Goal: Information Seeking & Learning: Learn about a topic

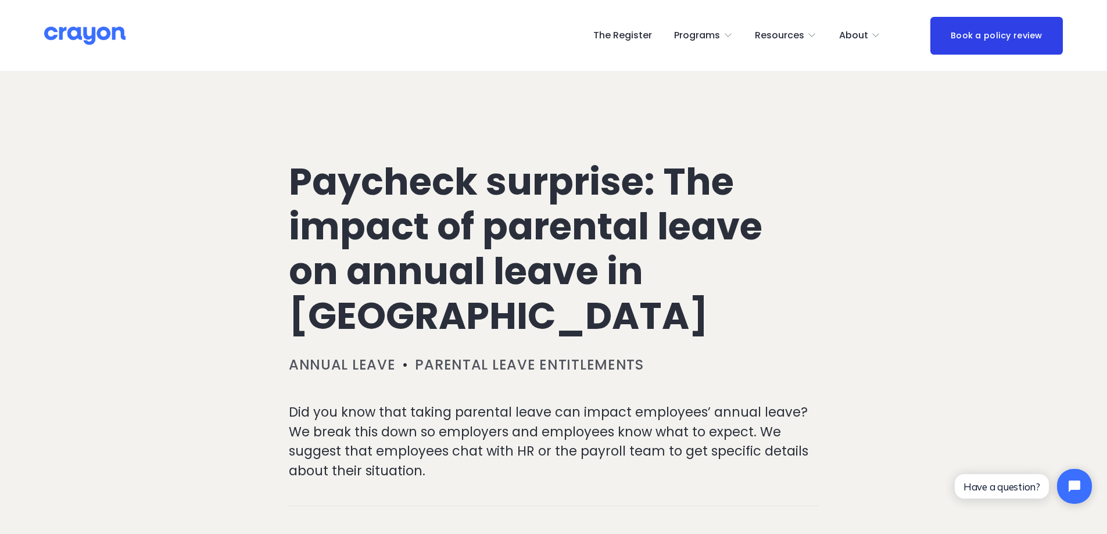
click at [560, 323] on h1 "Paycheck surprise: The impact of parental leave on annual leave in [GEOGRAPHIC_…" at bounding box center [554, 249] width 530 height 178
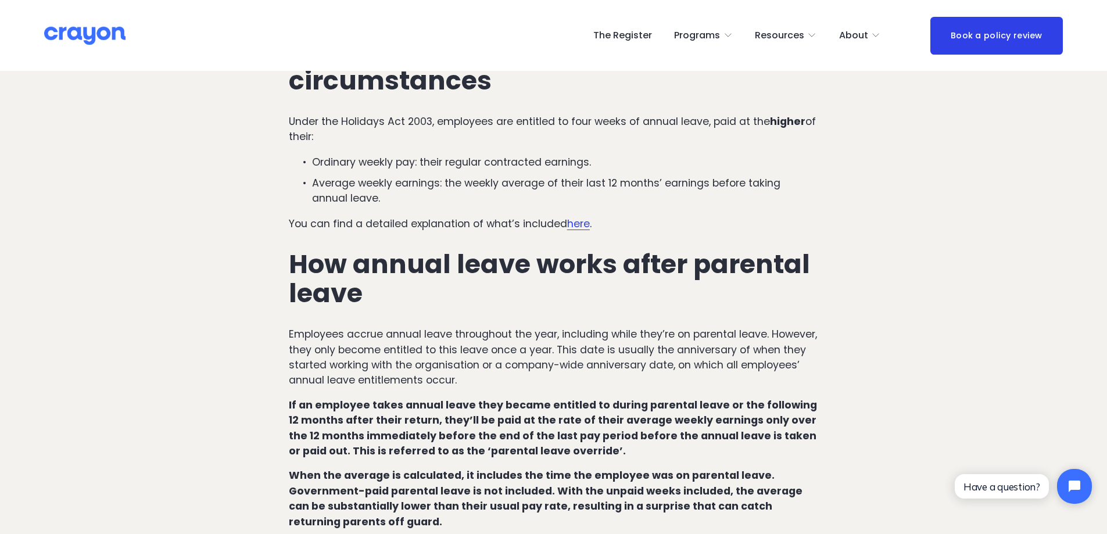
scroll to position [639, 0]
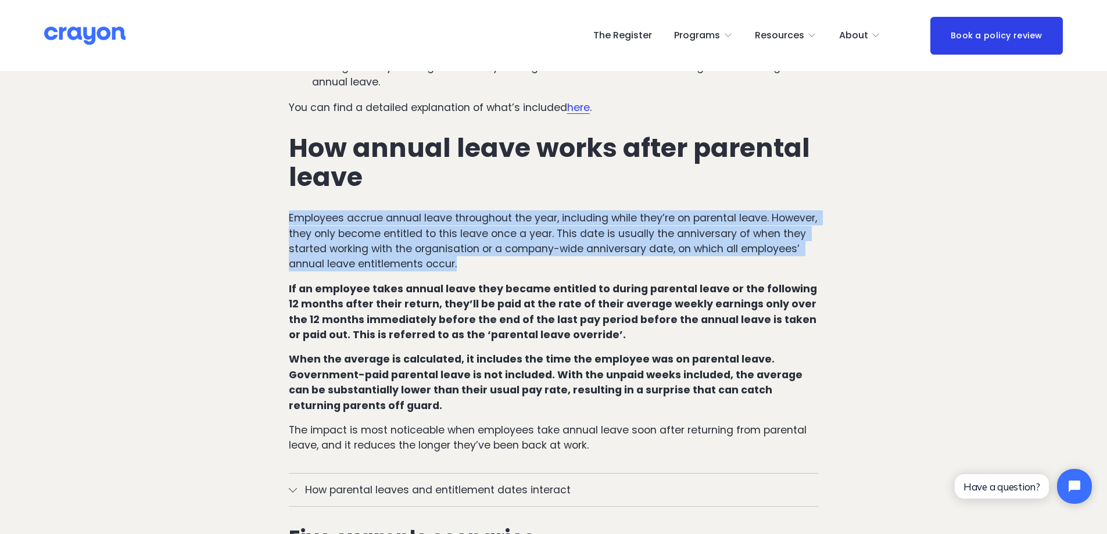
drag, startPoint x: 290, startPoint y: 193, endPoint x: 528, endPoint y: 240, distance: 242.8
click at [528, 240] on p "Employees accrue annual leave throughout the year, including while they’re on p…" at bounding box center [554, 241] width 530 height 62
click at [546, 243] on p "Employees accrue annual leave throughout the year, including while they’re on p…" at bounding box center [554, 241] width 530 height 62
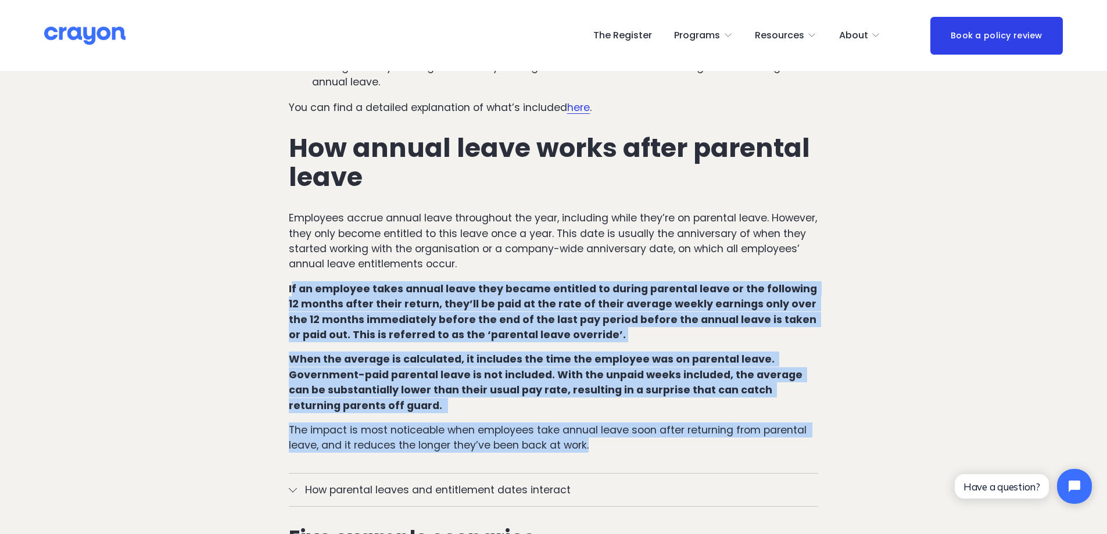
drag, startPoint x: 291, startPoint y: 263, endPoint x: 635, endPoint y: 424, distance: 379.7
click at [635, 424] on div "How annual leave works in [GEOGRAPHIC_DATA] under regular circumstances Under t…" at bounding box center [554, 173] width 530 height 562
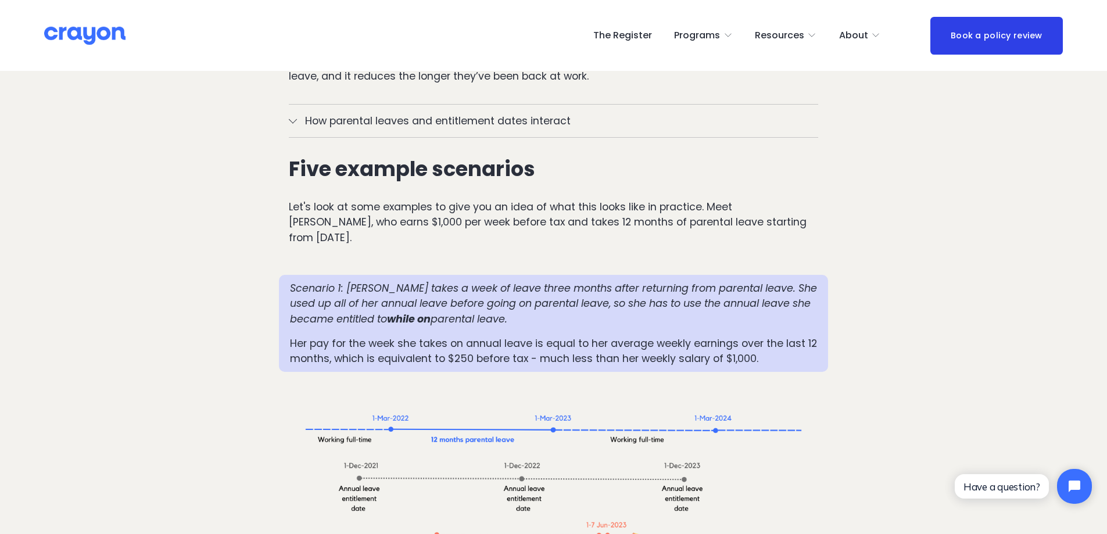
scroll to position [1046, 0]
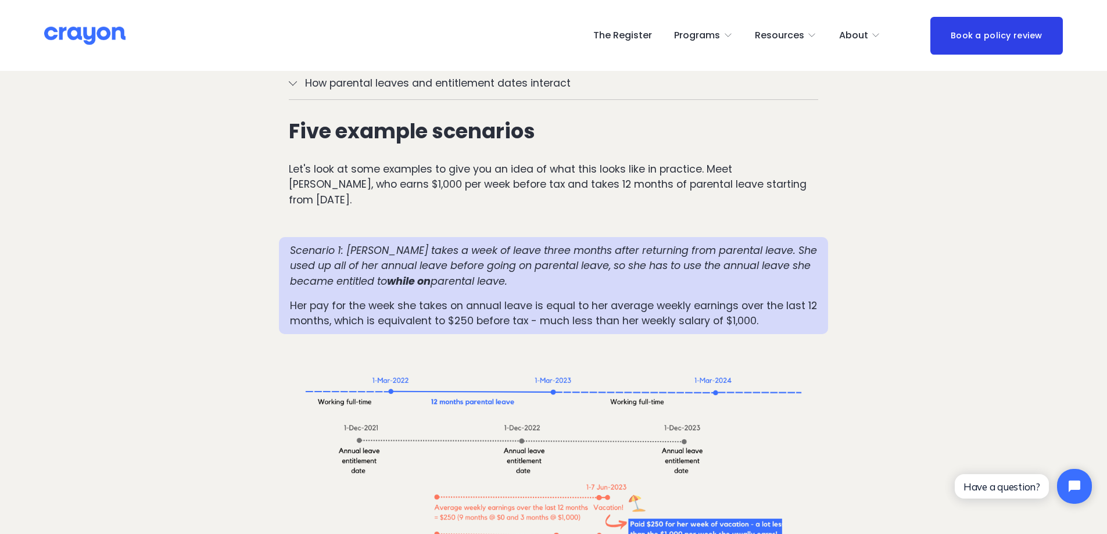
click at [581, 251] on div "Scenario 1: [PERSON_NAME] takes a week of leave three months after returning fr…" at bounding box center [554, 286] width 528 height 86
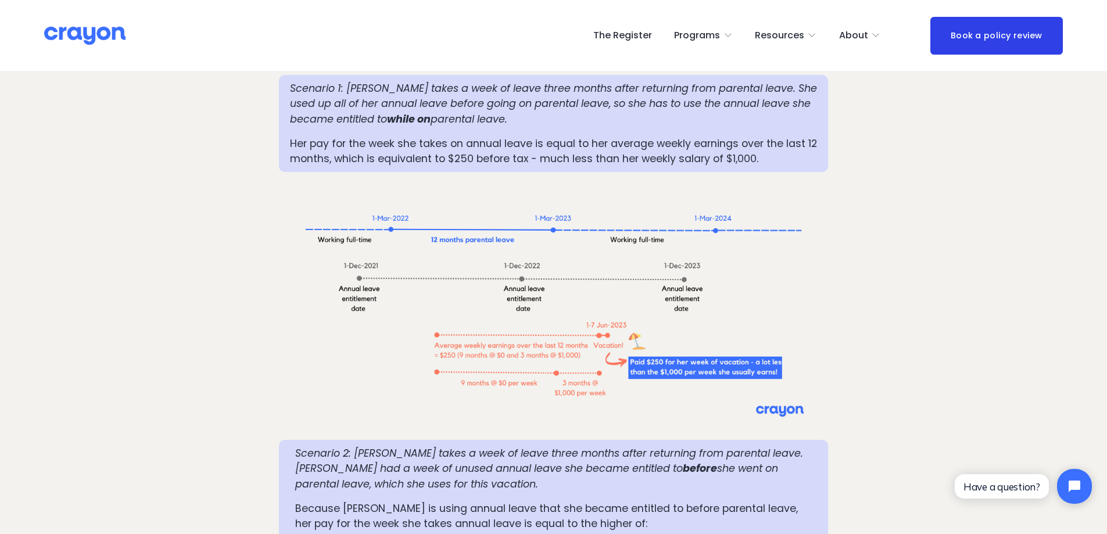
scroll to position [1221, 0]
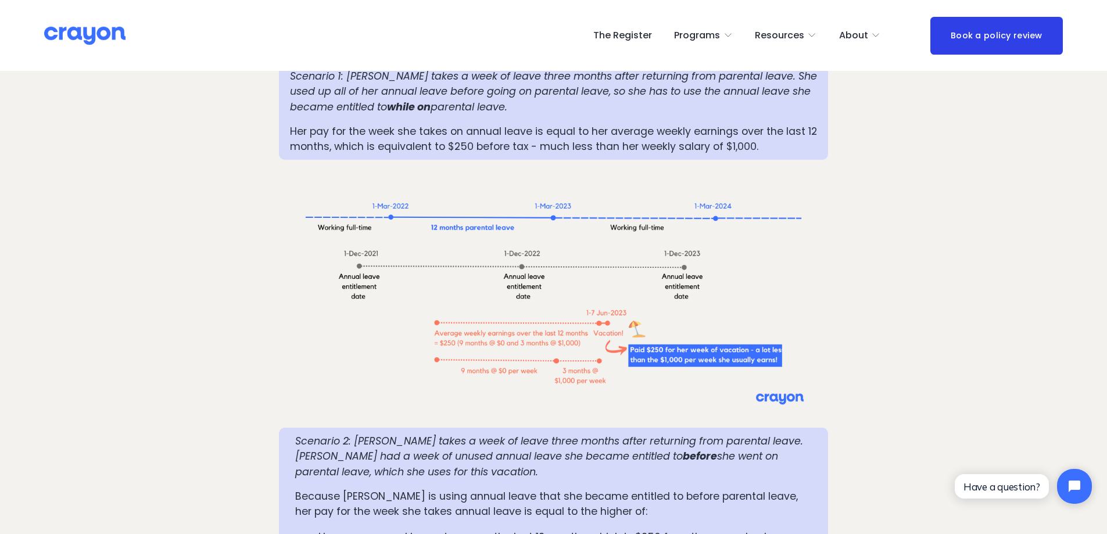
click at [312, 354] on div at bounding box center [554, 294] width 530 height 248
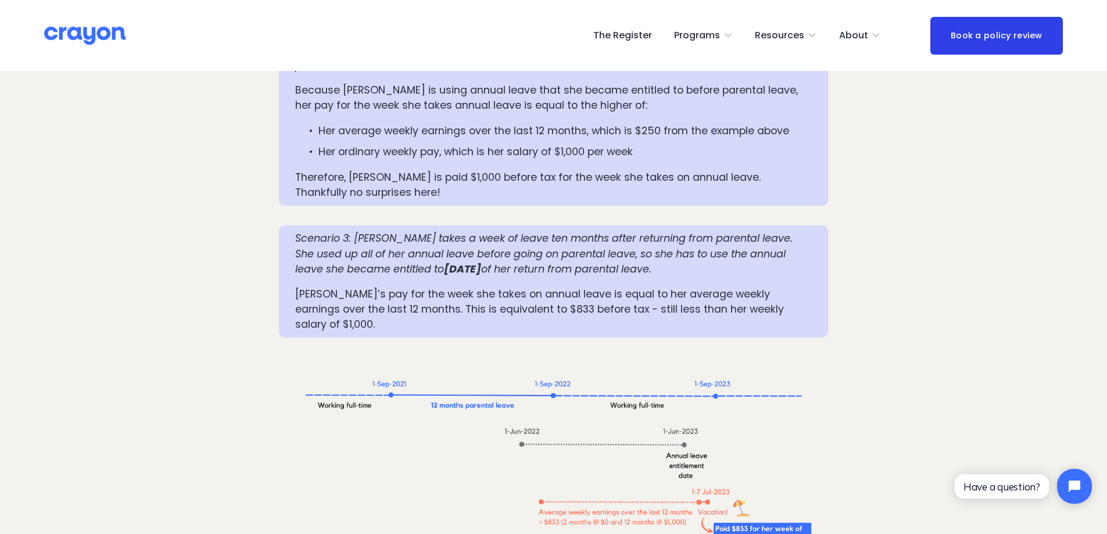
scroll to position [1628, 0]
click at [615, 231] on em "Scenario 3: [PERSON_NAME] takes a week of leave ten months after returning from…" at bounding box center [545, 253] width 501 height 45
click at [463, 262] on em "[DATE]" at bounding box center [462, 269] width 37 height 14
click at [691, 231] on em "Scenario 3: [PERSON_NAME] takes a week of leave ten months after returning from…" at bounding box center [545, 253] width 501 height 45
click at [715, 286] on p "[PERSON_NAME]’s pay for the week she takes on annual leave is equal to her aver…" at bounding box center [553, 309] width 517 height 46
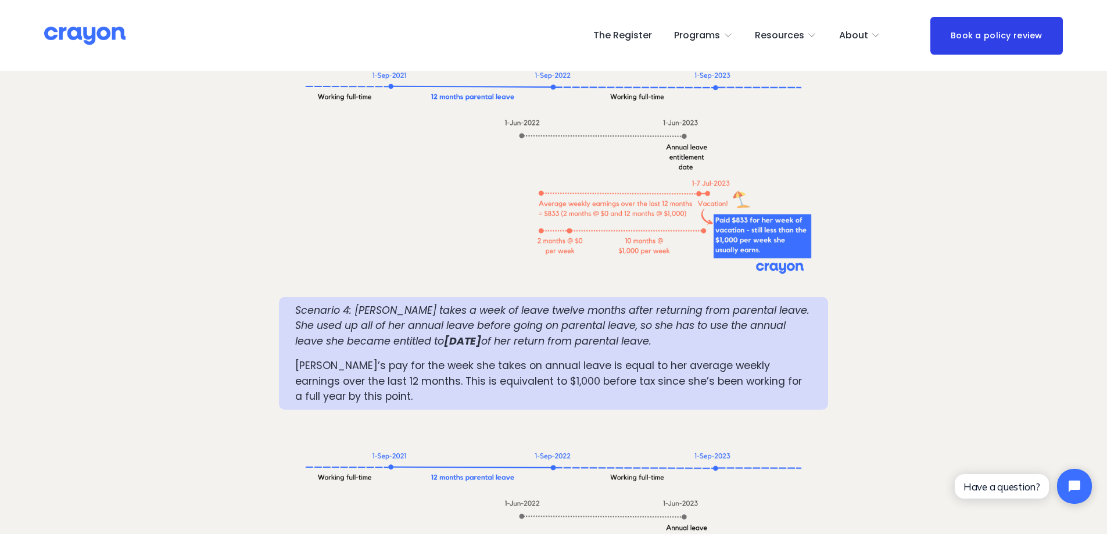
scroll to position [1977, 0]
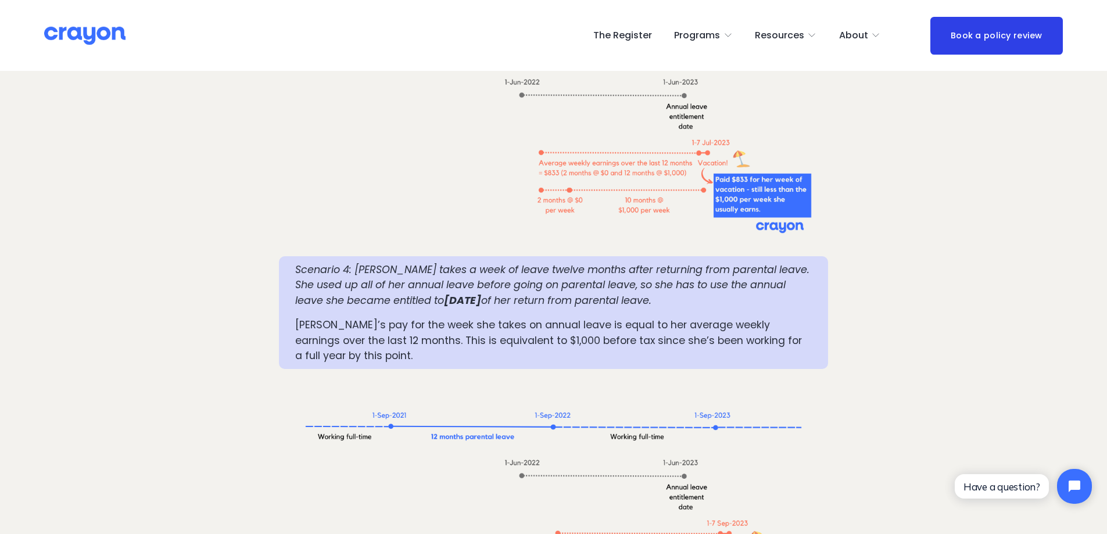
click at [652, 294] on em "of her return from parental leave." at bounding box center [566, 301] width 170 height 14
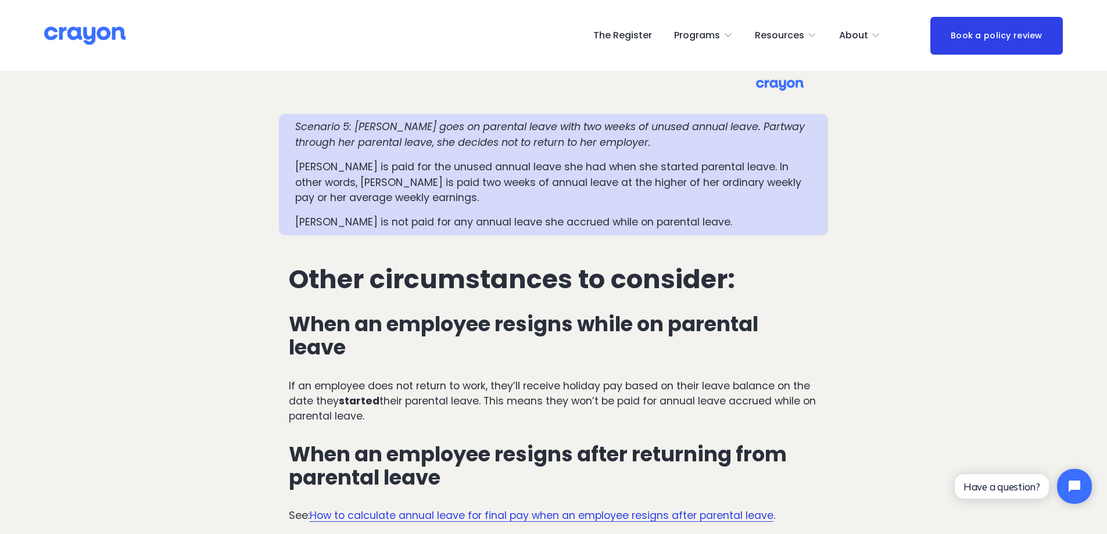
scroll to position [2616, 0]
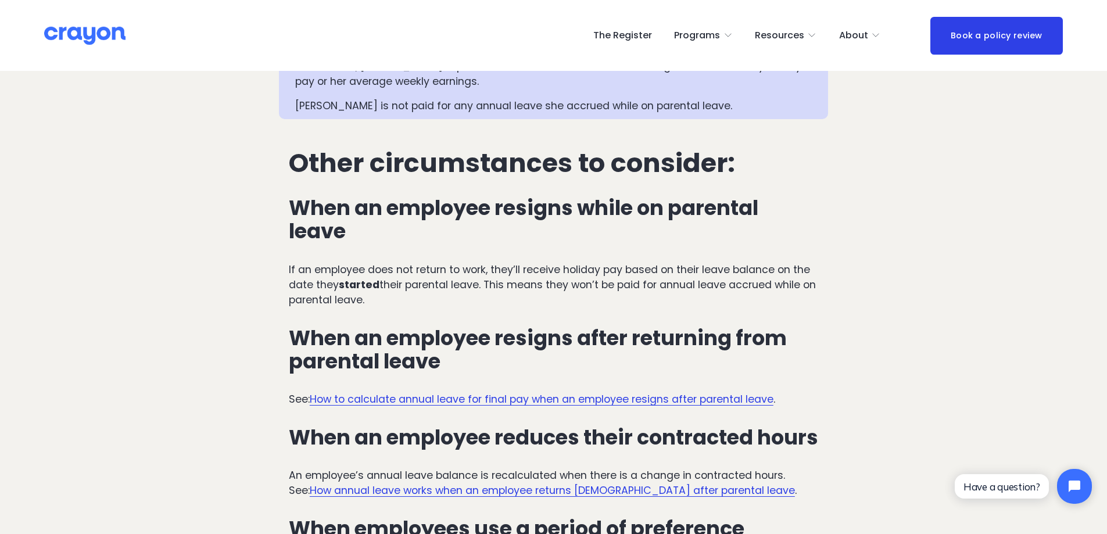
click at [550, 262] on p "If an employee does not return to work, they’ll receive holiday pay based on th…" at bounding box center [554, 285] width 530 height 46
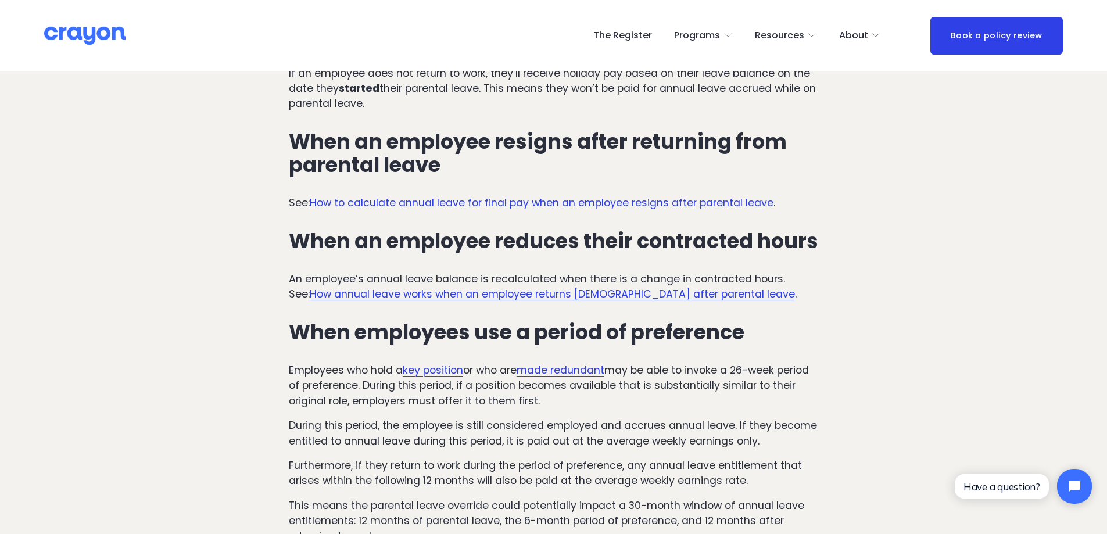
scroll to position [2849, 0]
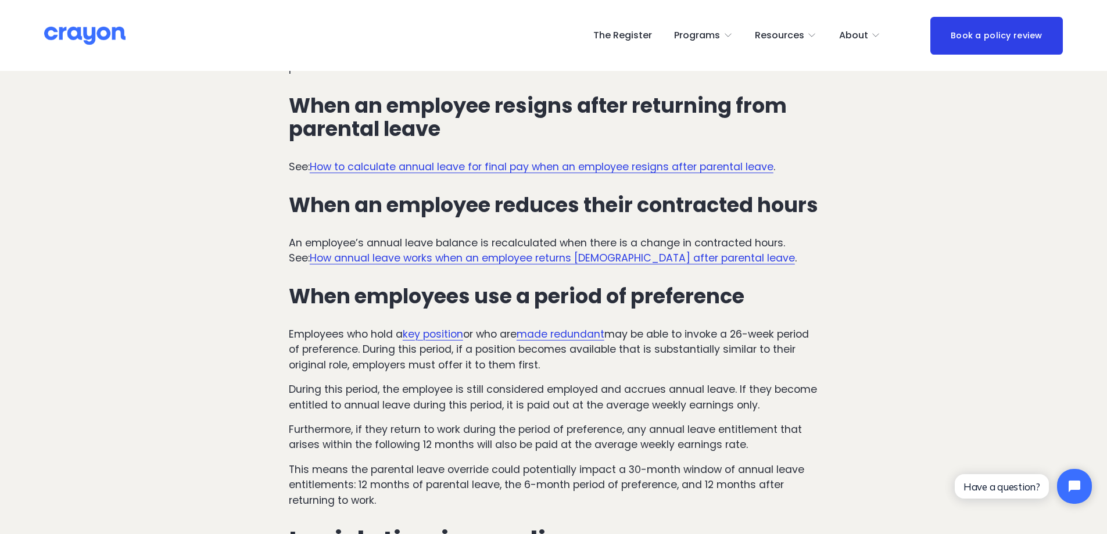
click at [699, 285] on h3 "When employees use a period of preference" at bounding box center [554, 296] width 530 height 23
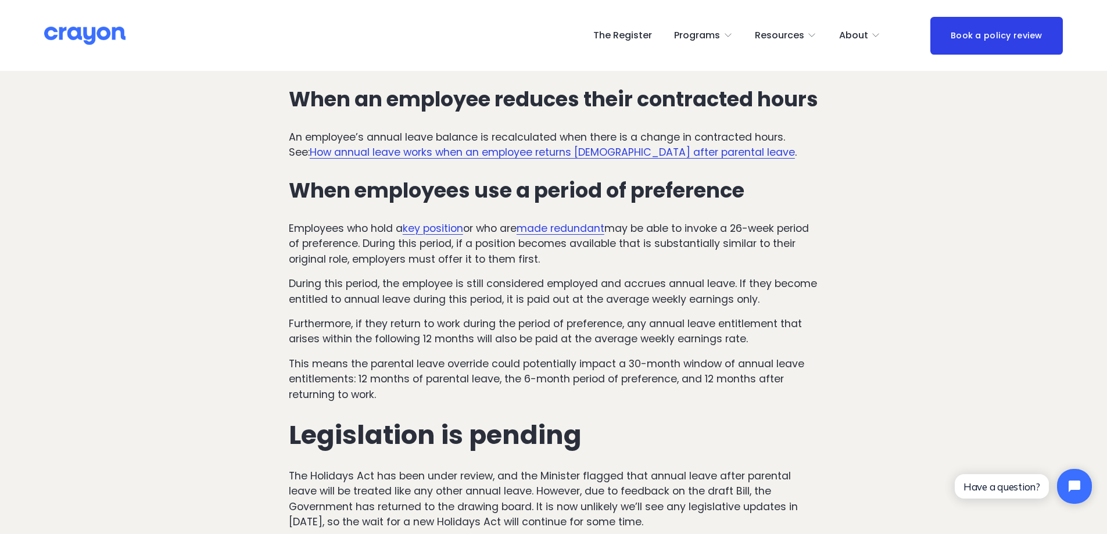
scroll to position [3139, 0]
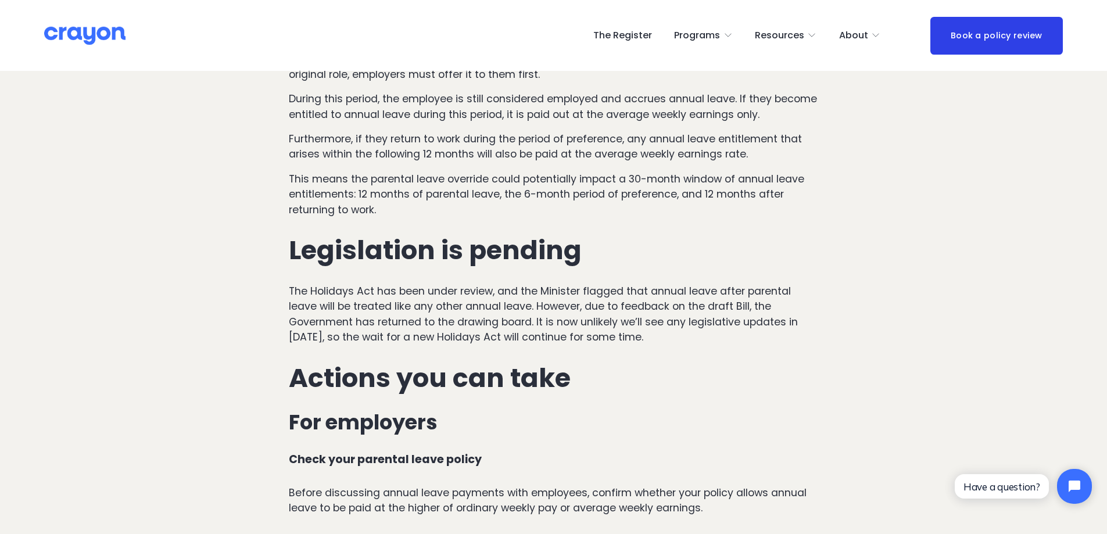
click at [620, 298] on p "The Holidays Act has been under review, and the Minister flagged that annual le…" at bounding box center [554, 315] width 530 height 62
click at [642, 284] on p "The Holidays Act has been under review, and the Minister flagged that annual le…" at bounding box center [554, 315] width 530 height 62
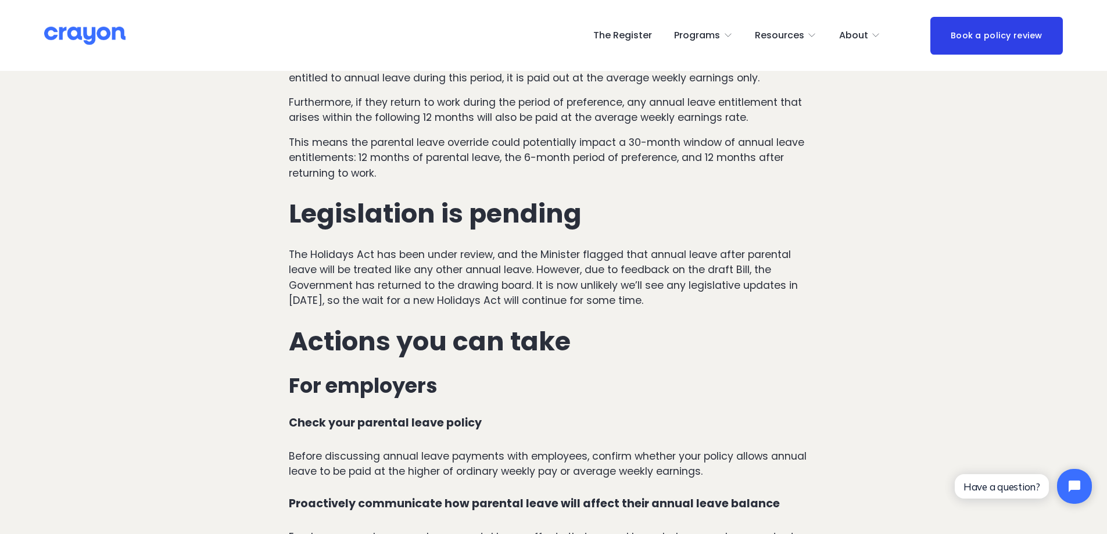
scroll to position [3314, 0]
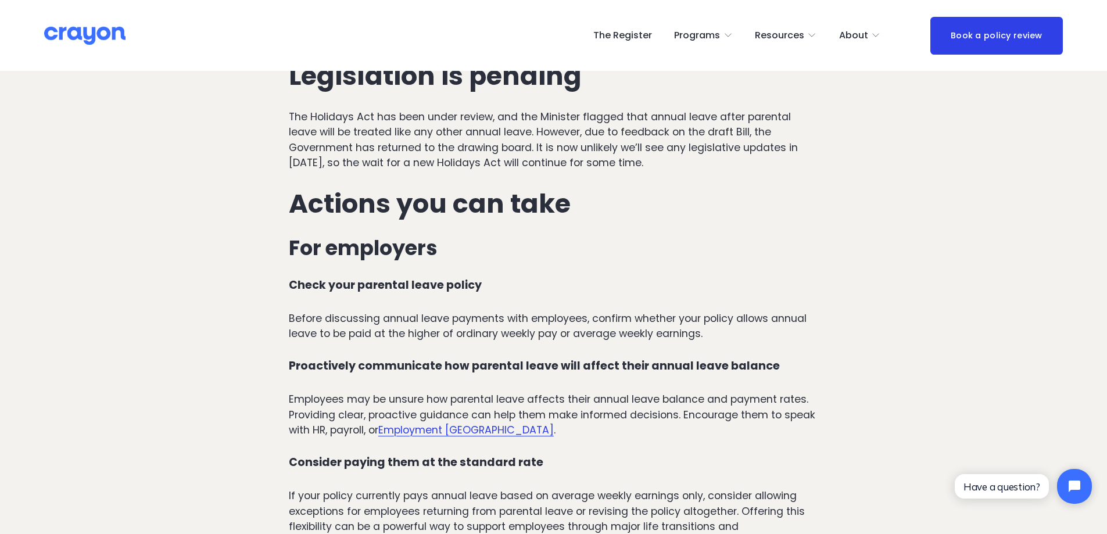
click at [514, 256] on div "Other circumstances to consider: When an employee resigns while on parental lea…" at bounding box center [554, 186] width 530 height 1471
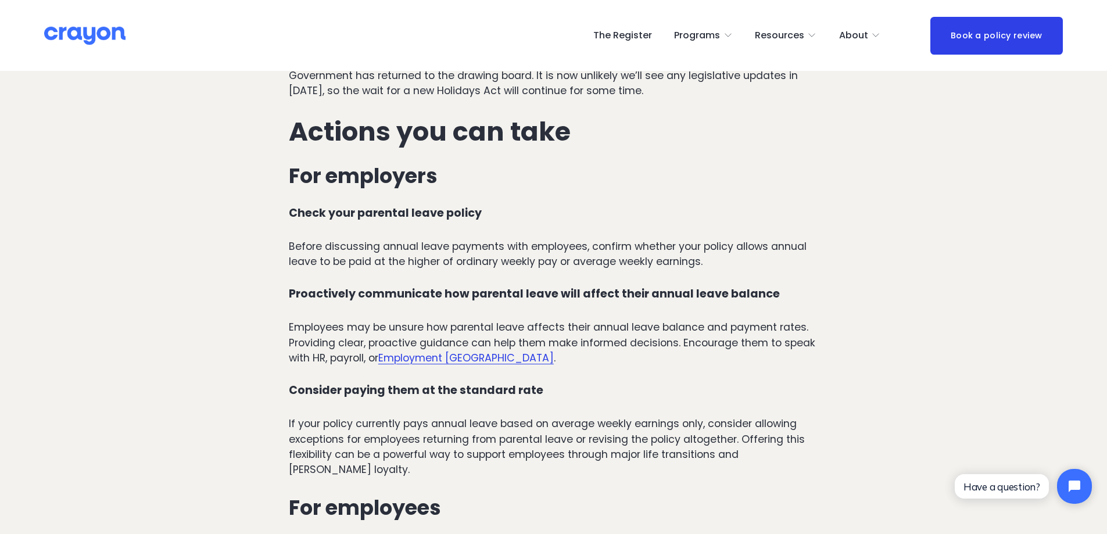
scroll to position [3430, 0]
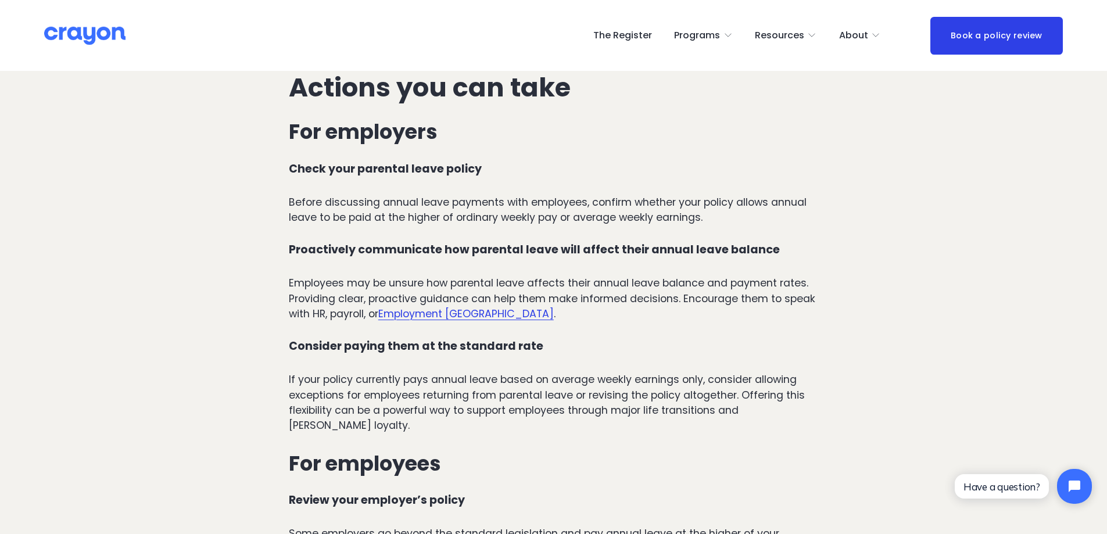
click at [526, 328] on div "Other circumstances to consider: When an employee resigns while on parental lea…" at bounding box center [554, 70] width 530 height 1471
click at [478, 332] on div "Other circumstances to consider: When an employee resigns while on parental lea…" at bounding box center [554, 70] width 530 height 1471
click at [557, 372] on p "If your policy currently pays annual leave based on average weekly earnings onl…" at bounding box center [554, 403] width 530 height 62
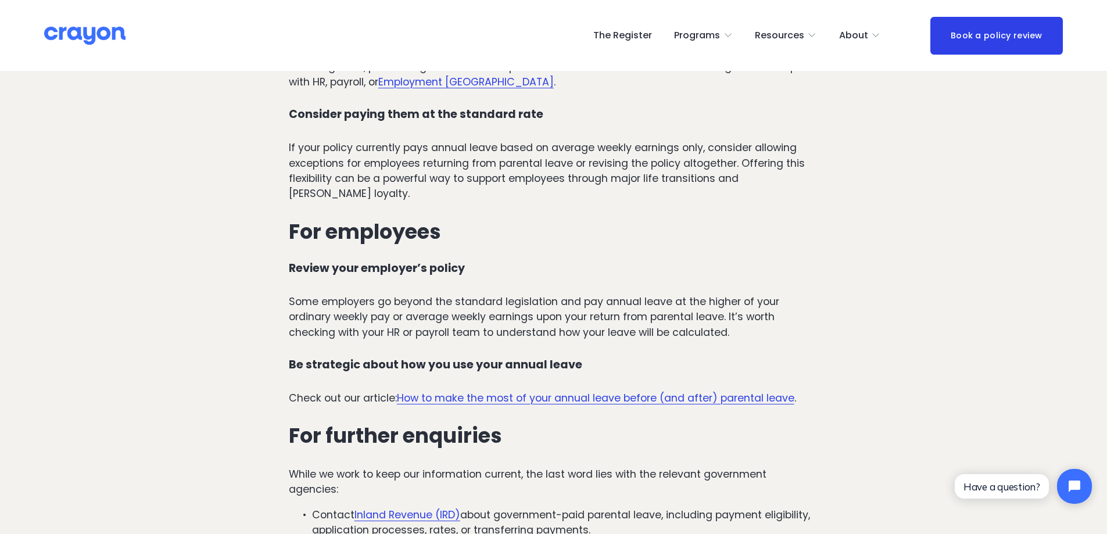
scroll to position [3662, 0]
click at [489, 294] on p "Some employers go beyond the standard legislation and pay annual leave at the h…" at bounding box center [554, 317] width 530 height 46
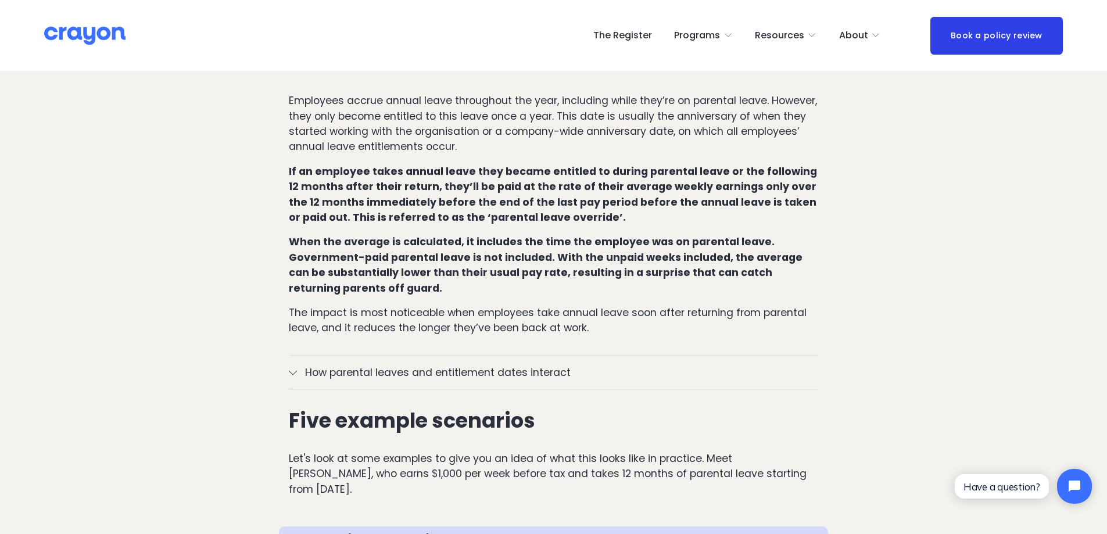
scroll to position [756, 0]
drag, startPoint x: 294, startPoint y: 140, endPoint x: 580, endPoint y: 195, distance: 290.7
click at [580, 195] on p "If an employee takes annual leave they became entitled to during parental leave…" at bounding box center [554, 196] width 530 height 62
click at [391, 264] on p "When the average is calculated, it includes the time the employee was on parent…" at bounding box center [554, 266] width 530 height 62
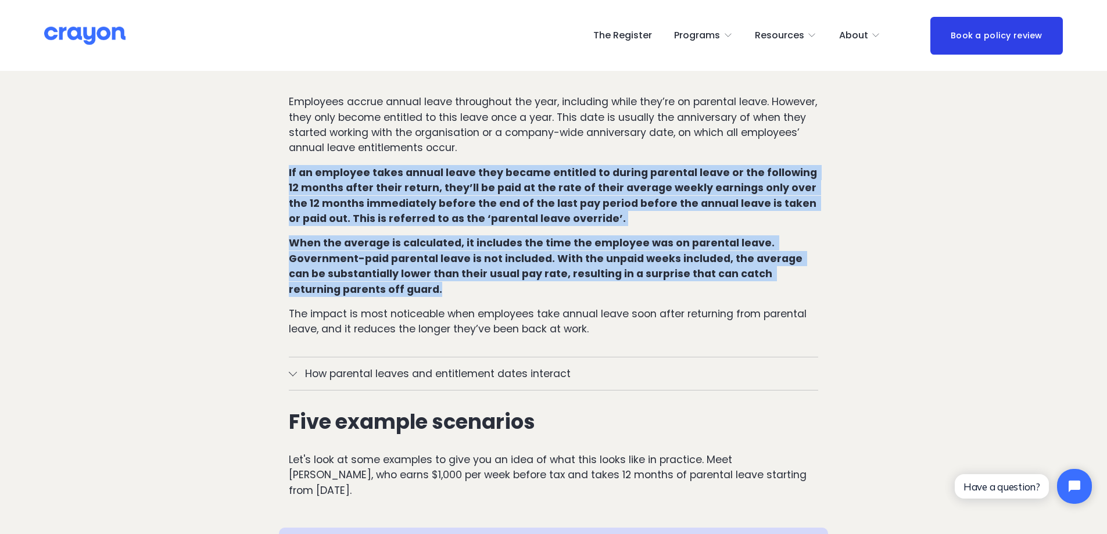
drag, startPoint x: 383, startPoint y: 265, endPoint x: 299, endPoint y: 146, distance: 144.8
click at [281, 138] on div "How annual leave works in [GEOGRAPHIC_DATA] under regular circumstances Under t…" at bounding box center [553, 56] width 549 height 581
copy div "If an employee takes annual leave they became entitled to during parental leave…"
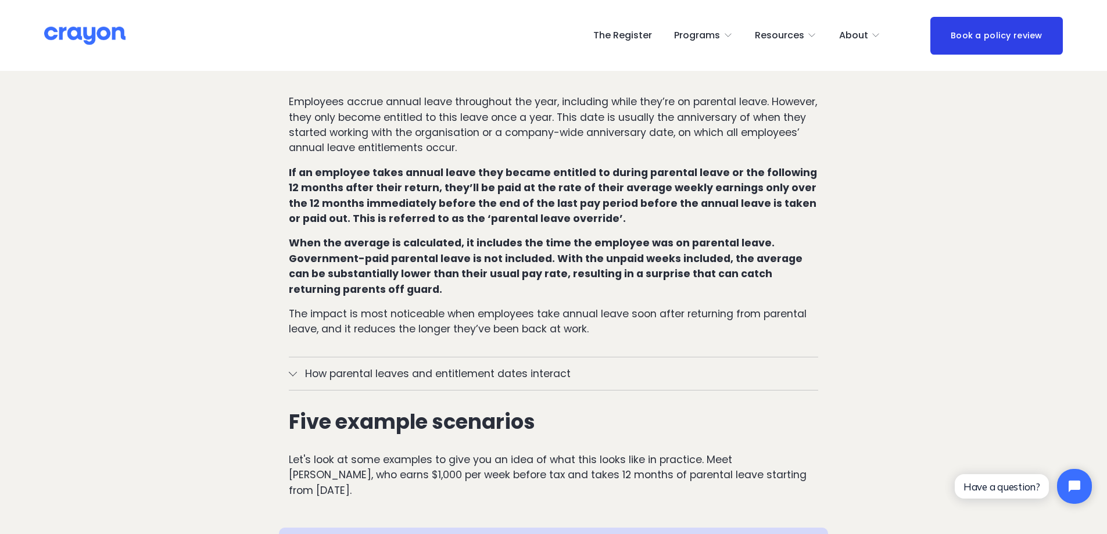
drag, startPoint x: 315, startPoint y: 190, endPoint x: 576, endPoint y: 189, distance: 261.0
click at [576, 189] on p "If an employee takes annual leave they became entitled to during parental leave…" at bounding box center [554, 196] width 530 height 62
drag, startPoint x: 535, startPoint y: 190, endPoint x: 503, endPoint y: 207, distance: 36.9
click at [505, 235] on p "When the average is calculated, it includes the time the employee was on parent…" at bounding box center [554, 266] width 530 height 62
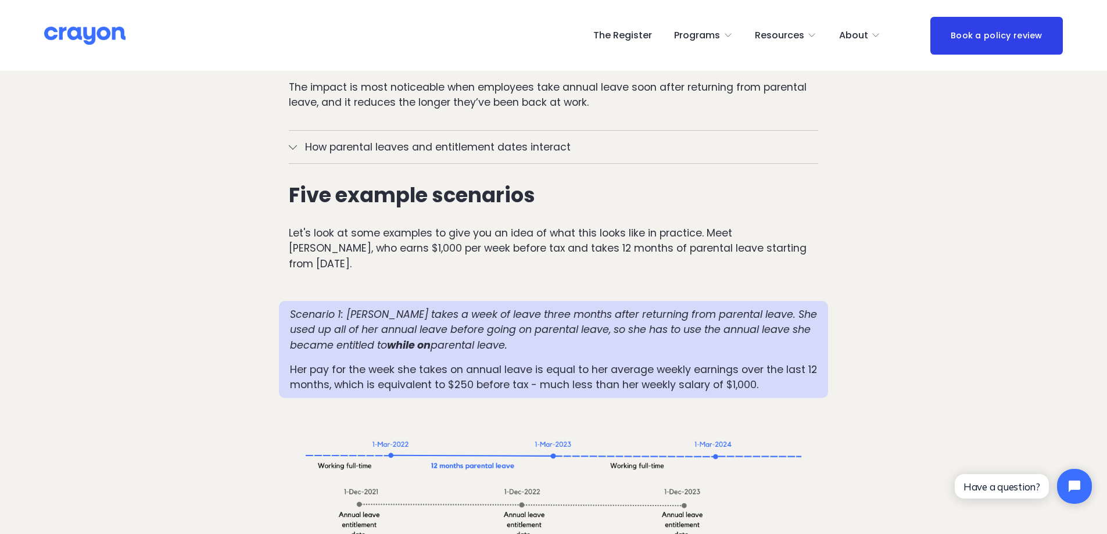
scroll to position [988, 0]
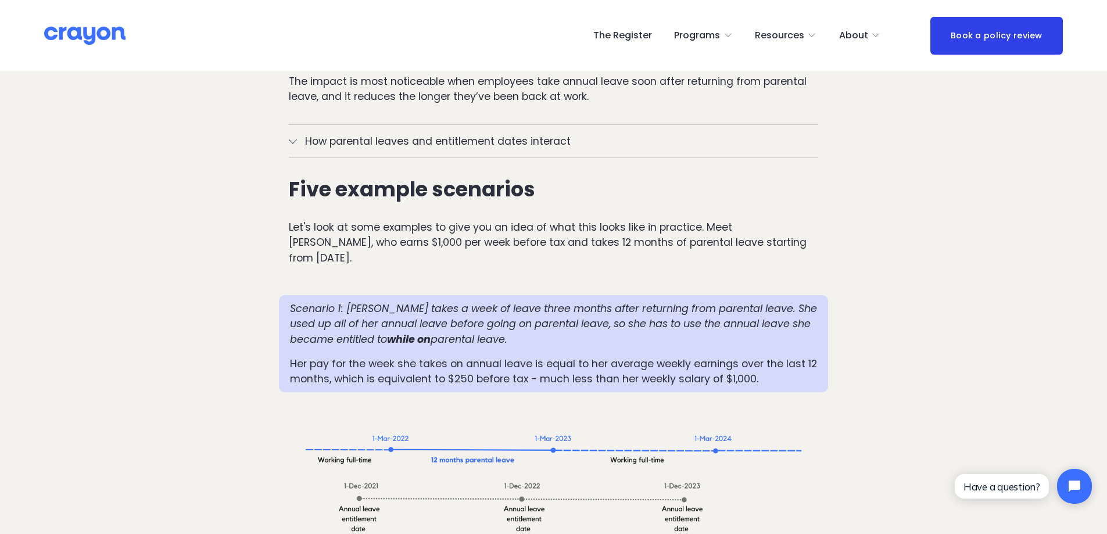
click at [495, 220] on p "Let's look at some examples to give you an idea of what this looks like in prac…" at bounding box center [554, 243] width 530 height 46
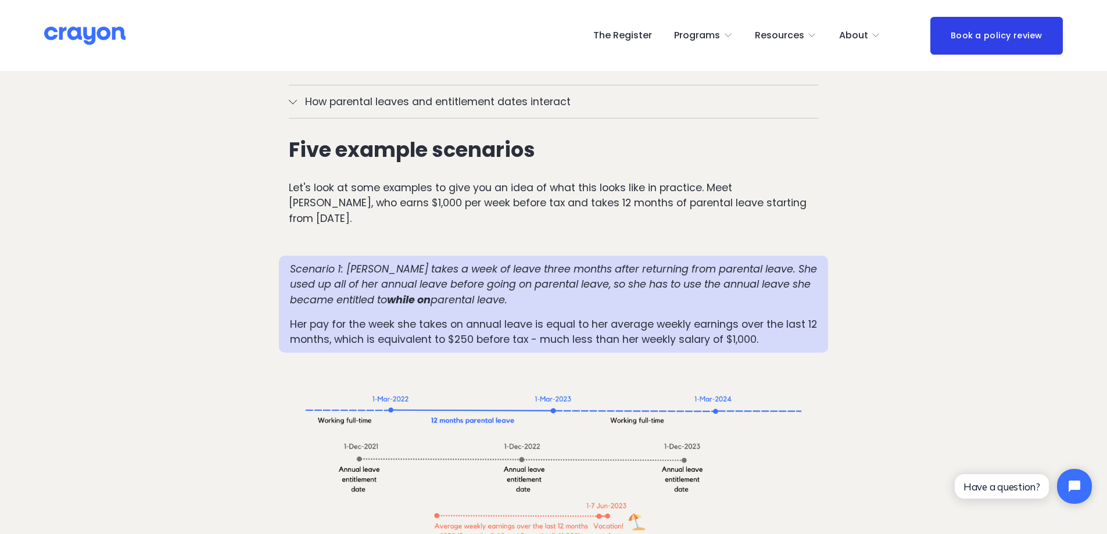
scroll to position [1279, 0]
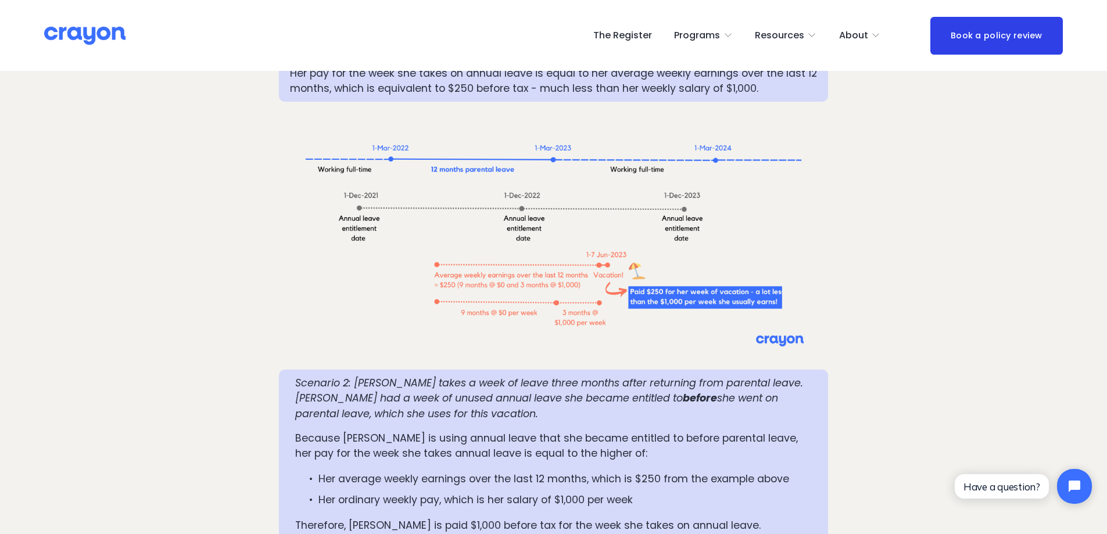
click at [302, 391] on em "she went on parental leave, which she uses for this vacation." at bounding box center [538, 405] width 486 height 29
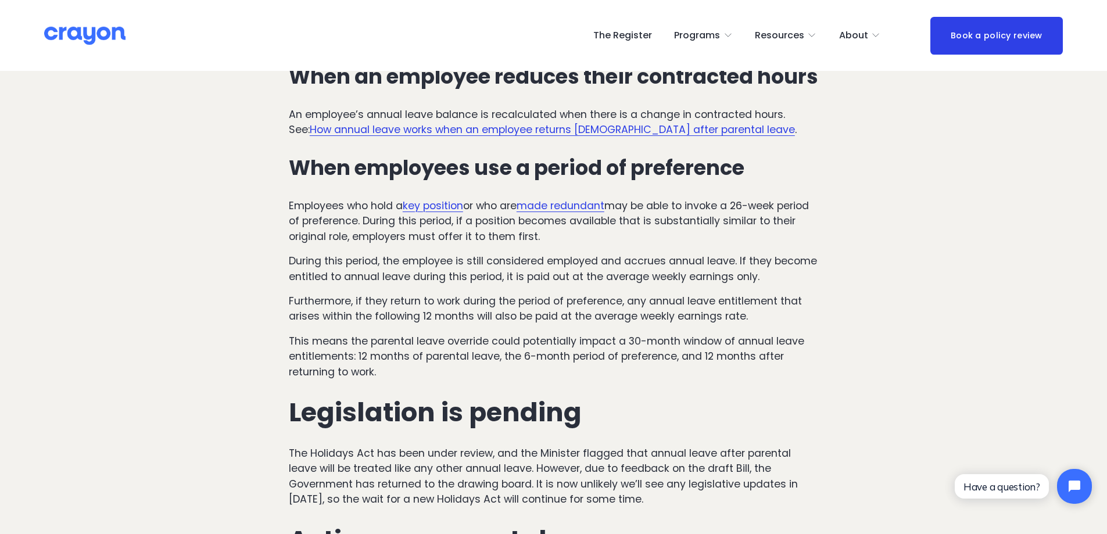
scroll to position [3023, 0]
